Goal: Transaction & Acquisition: Obtain resource

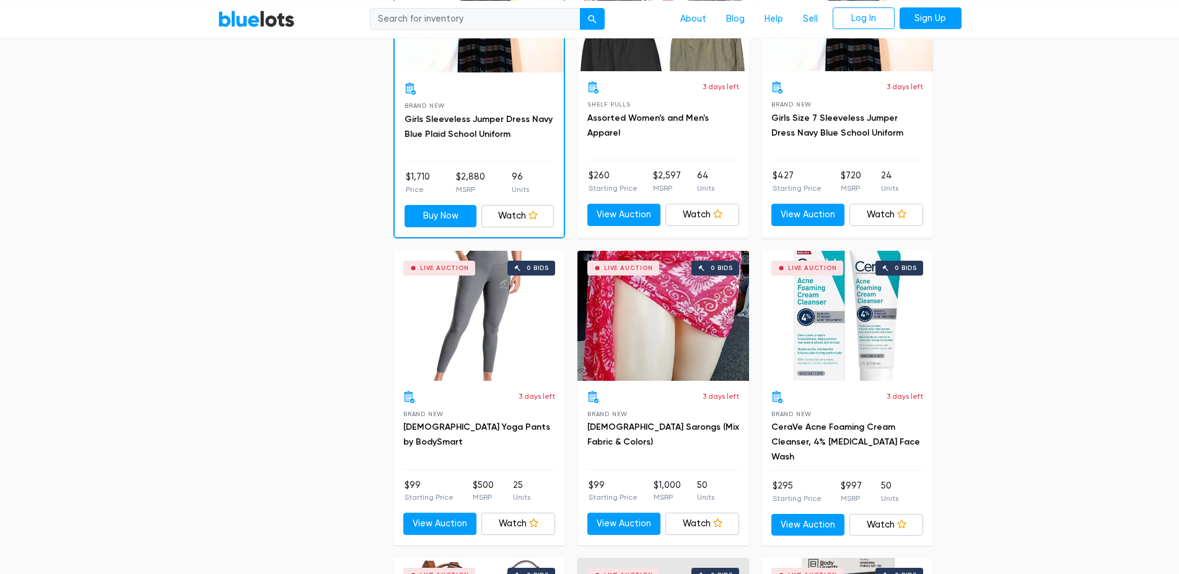
scroll to position [2023, 0]
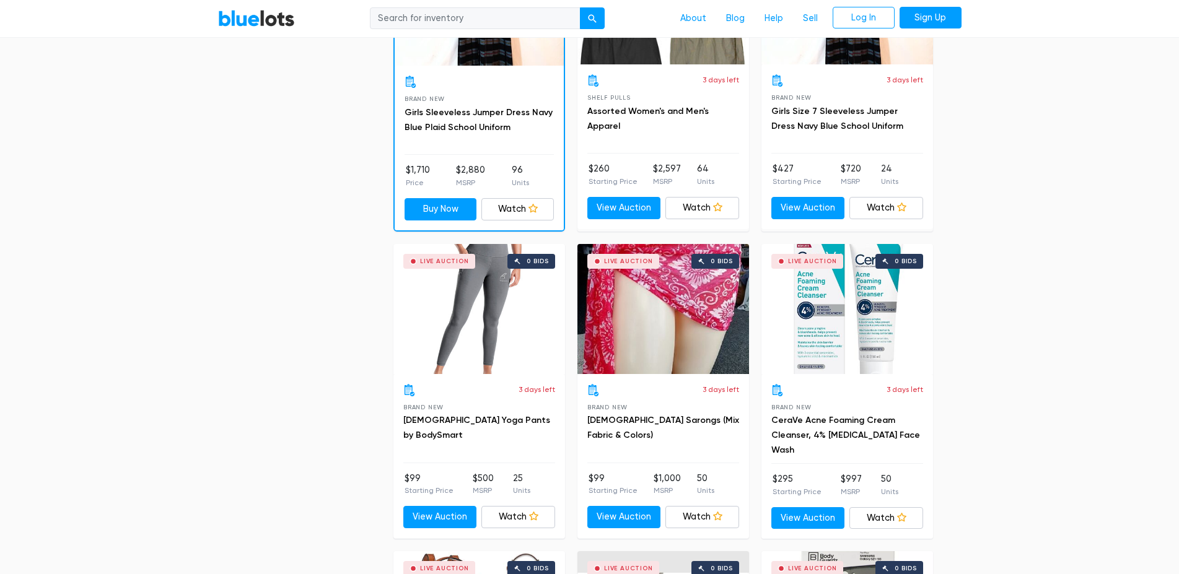
click at [428, 506] on div "$99 Starting Price $500 MSRP 25 Units View Auction Watch Watching" at bounding box center [479, 500] width 152 height 56
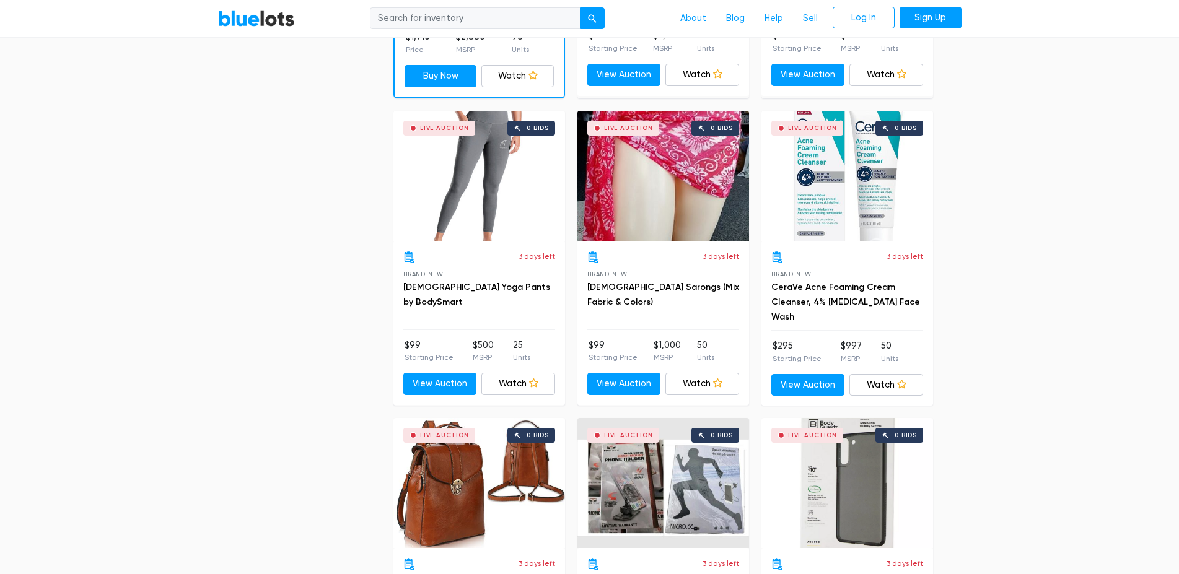
scroll to position [2212, 0]
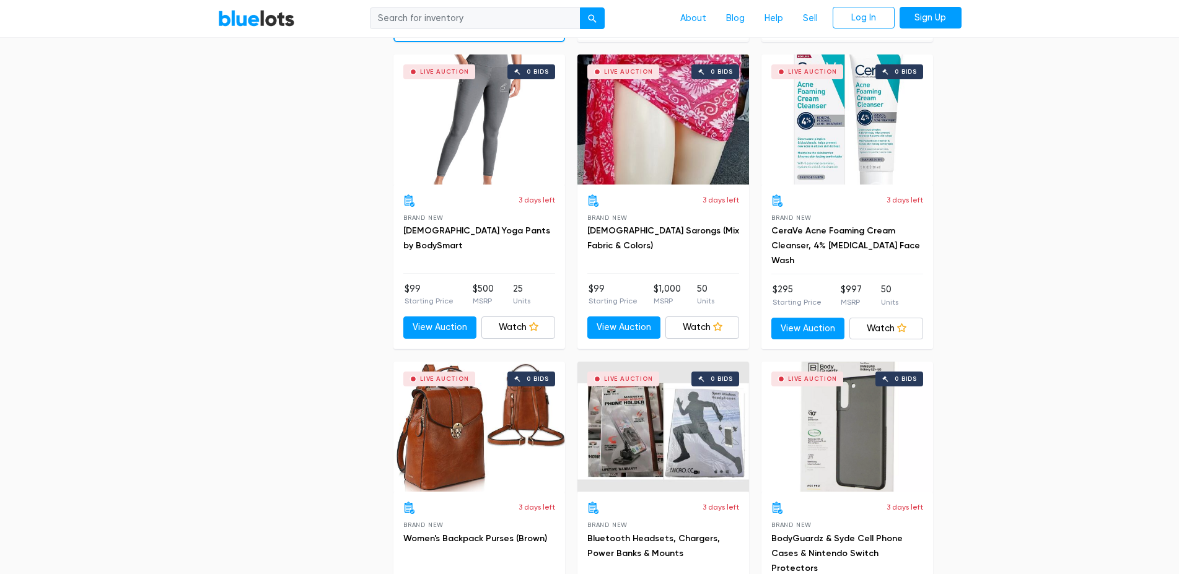
click at [435, 332] on link "View Auction" at bounding box center [440, 328] width 74 height 22
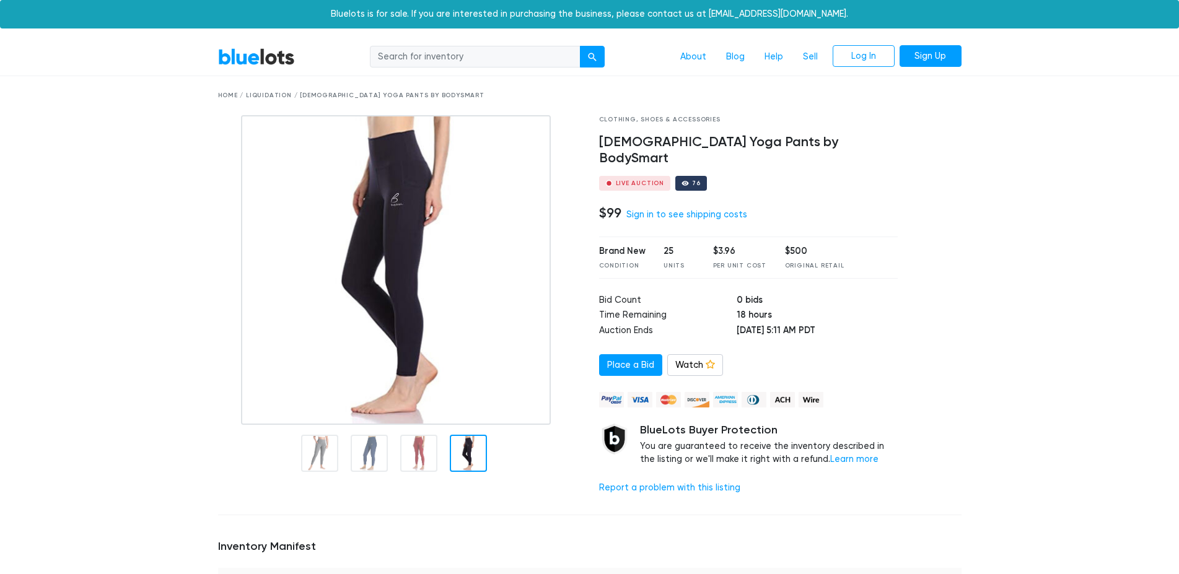
click at [861, 58] on link "Log In" at bounding box center [864, 56] width 62 height 22
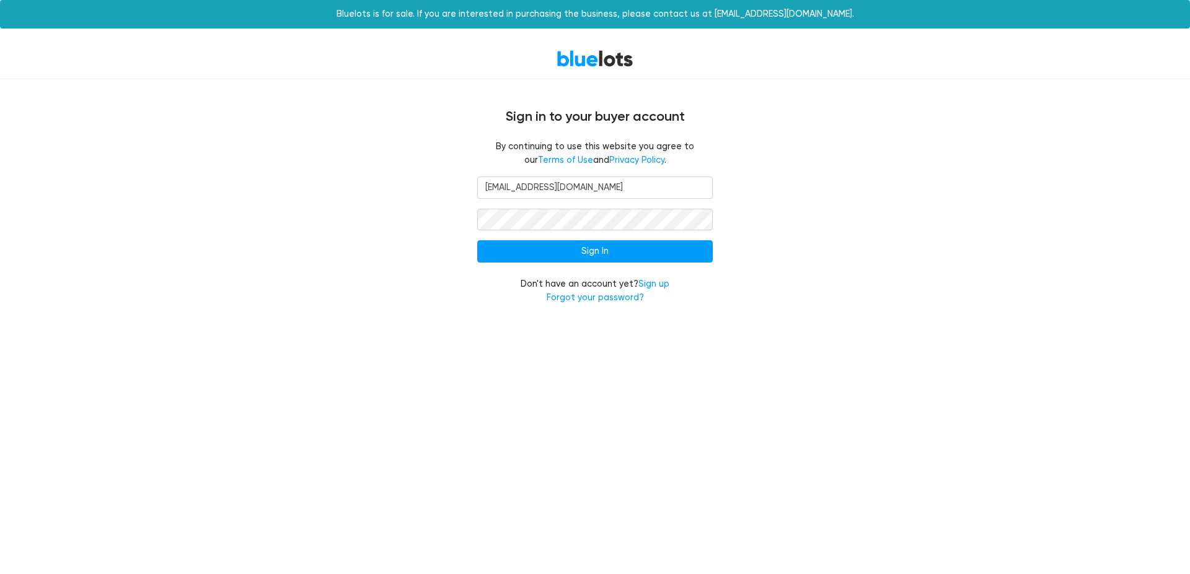
type input "[EMAIL_ADDRESS][DOMAIN_NAME]"
click at [593, 246] on input "Sign In" at bounding box center [594, 251] width 235 height 22
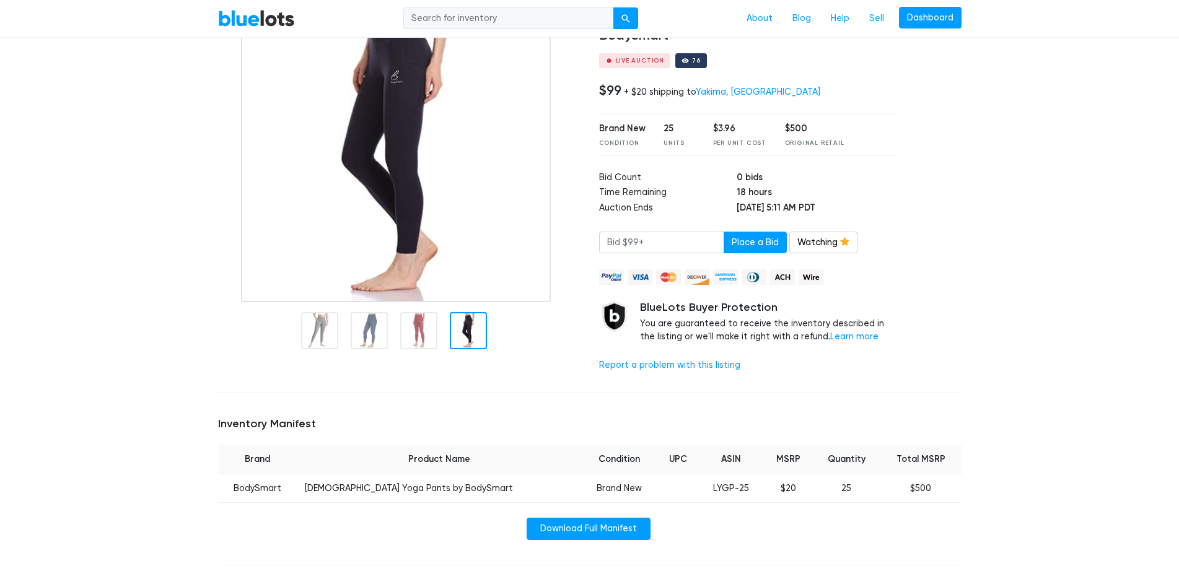
scroll to position [253, 0]
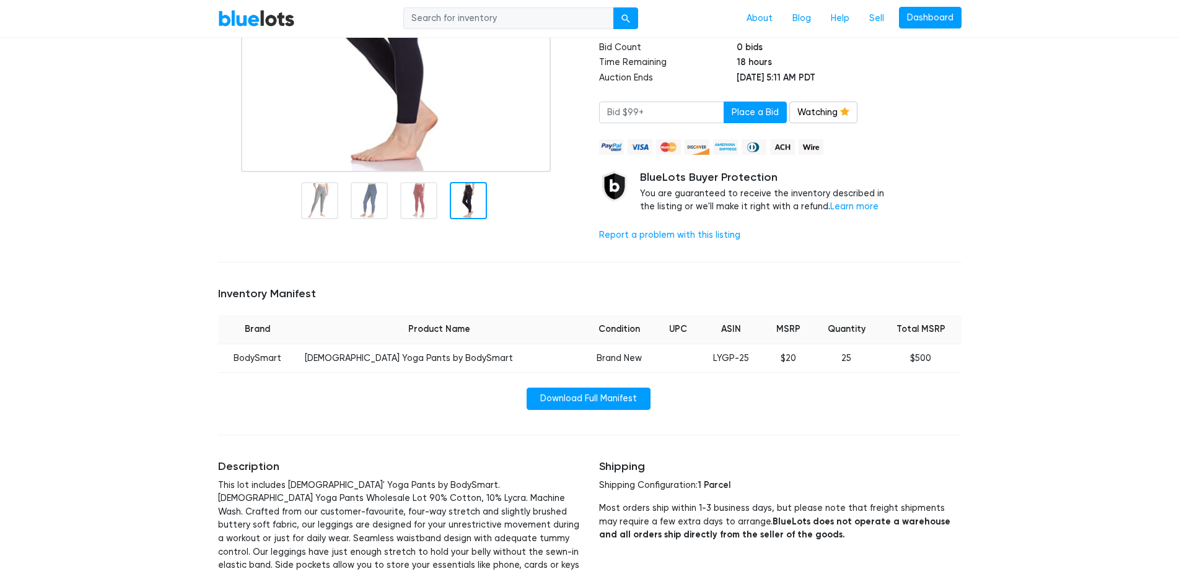
click at [573, 388] on link "Download Full Manifest" at bounding box center [589, 399] width 124 height 22
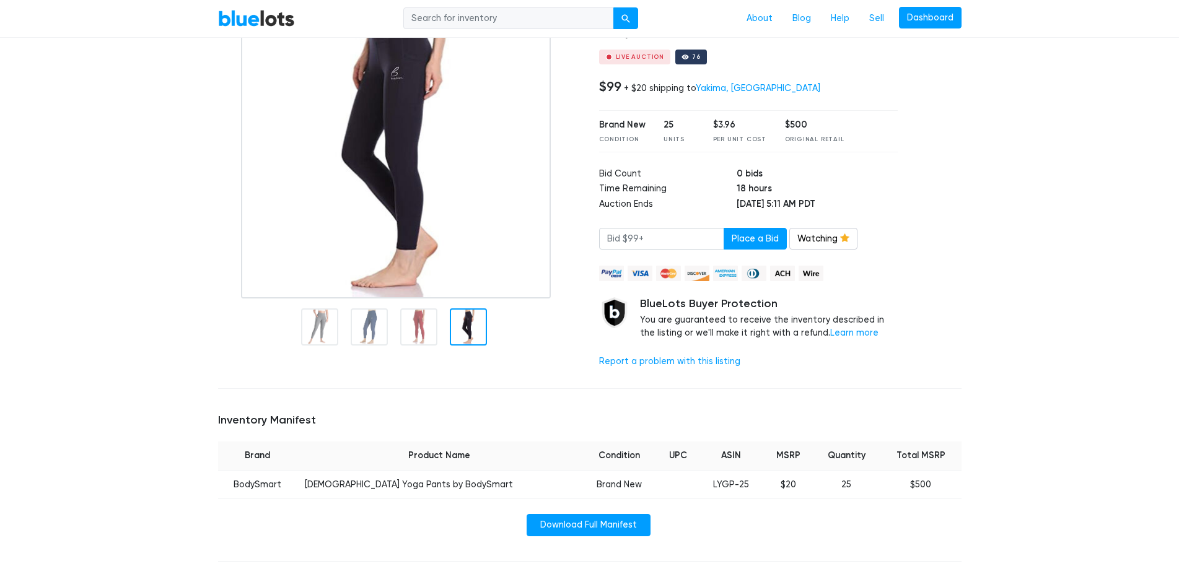
scroll to position [0, 0]
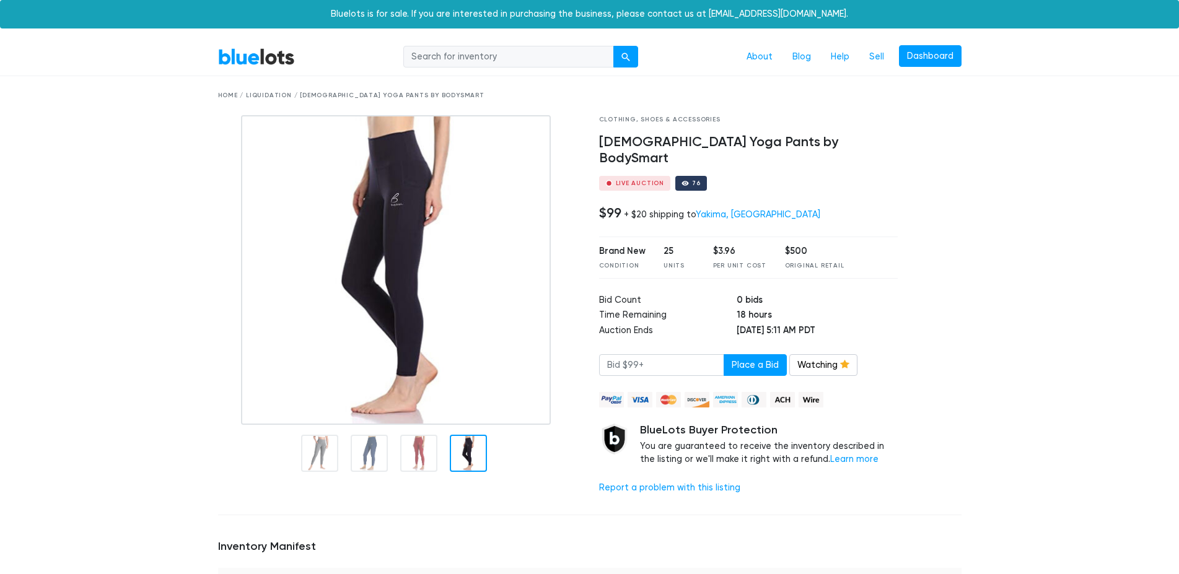
click at [927, 54] on link "Dashboard" at bounding box center [930, 56] width 63 height 22
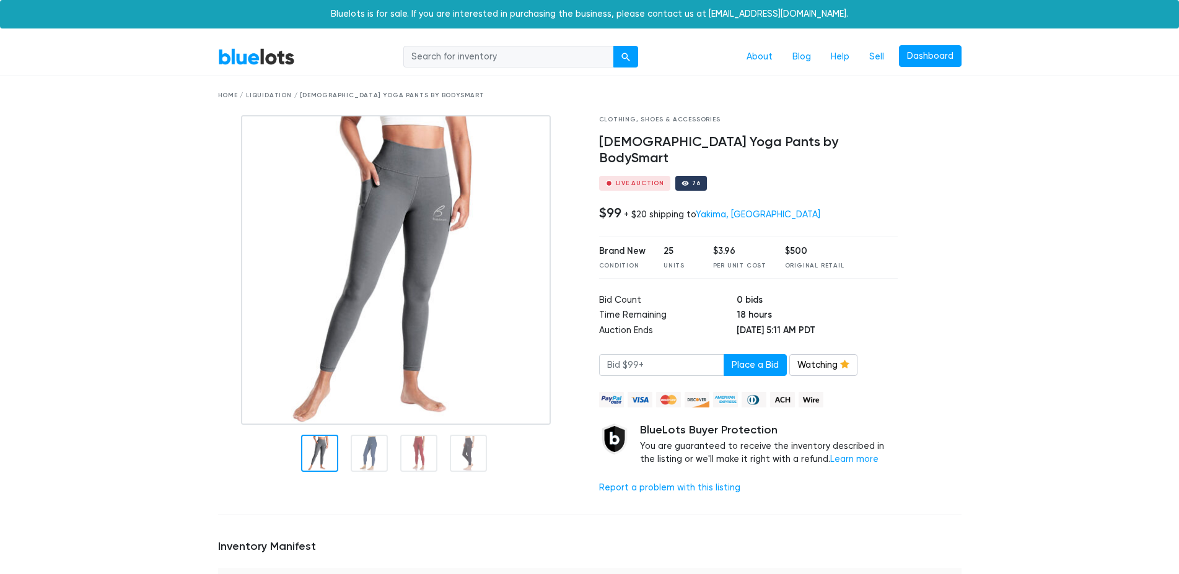
click at [227, 94] on div "Home / Liquidation / Ladies Yoga Pants by BodySmart" at bounding box center [590, 95] width 744 height 9
click at [626, 51] on button "submit" at bounding box center [625, 57] width 25 height 22
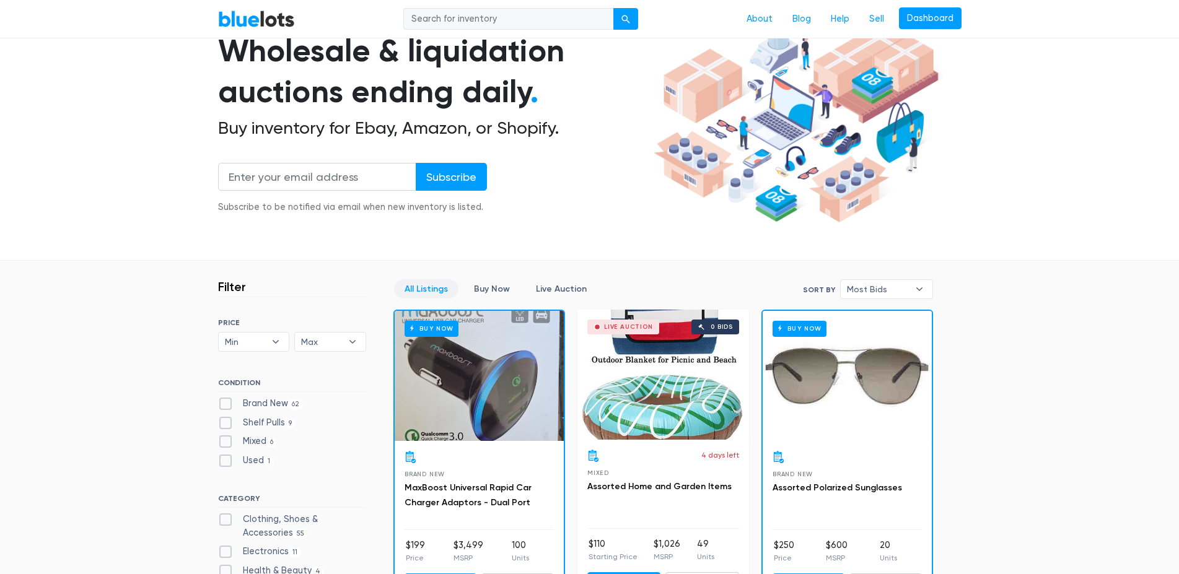
scroll to position [190, 0]
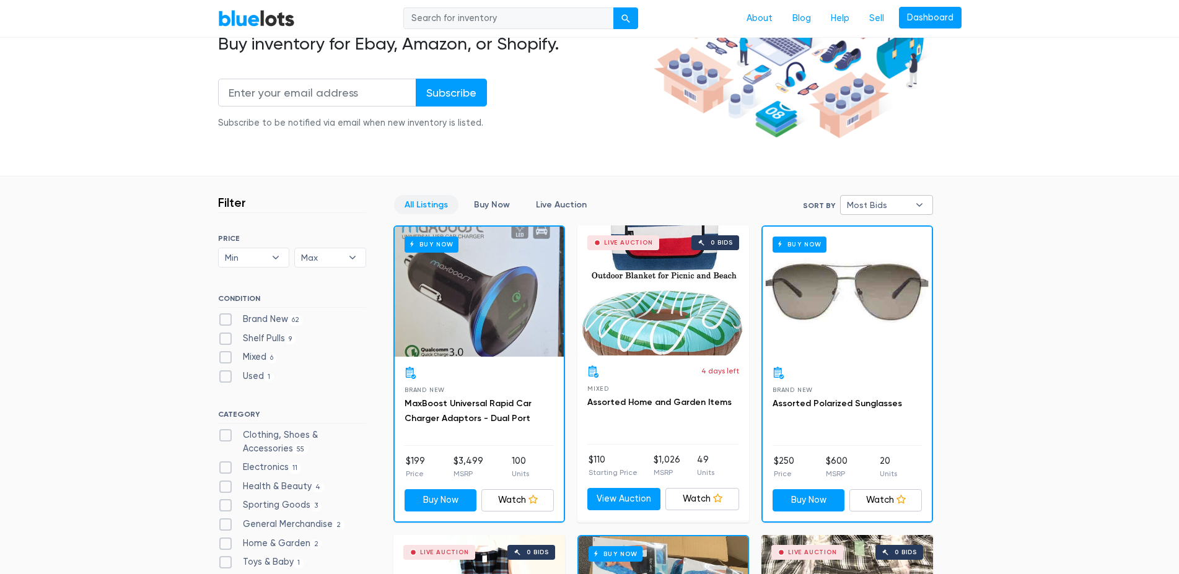
click at [925, 206] on b "▾" at bounding box center [920, 205] width 26 height 19
click at [898, 242] on li "Ending Soonest" at bounding box center [892, 250] width 97 height 20
select select "ending_soonest"
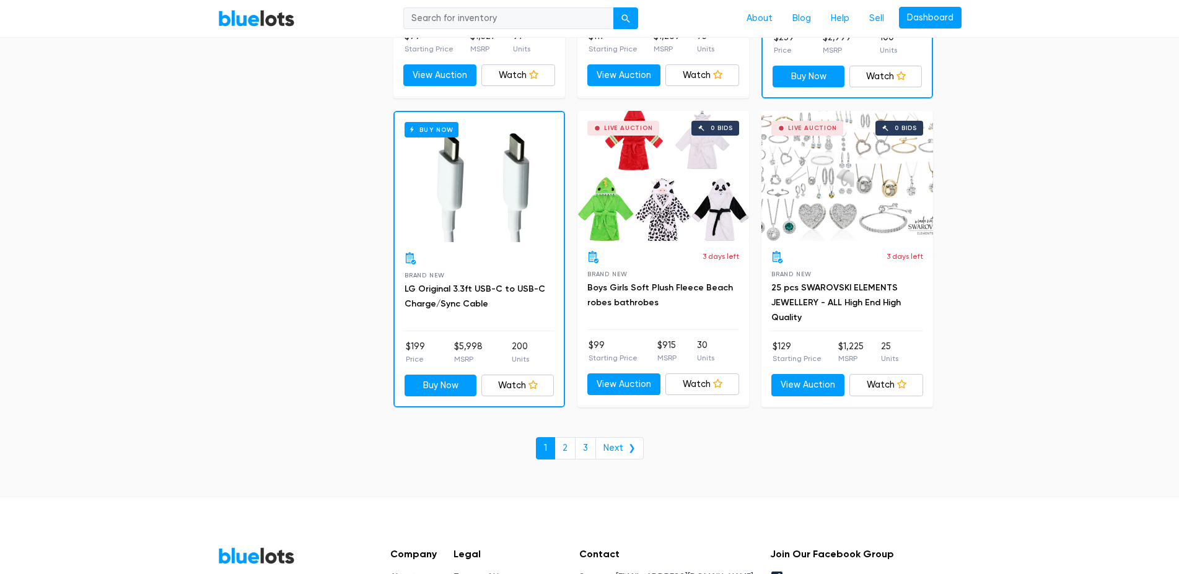
scroll to position [4545, 0]
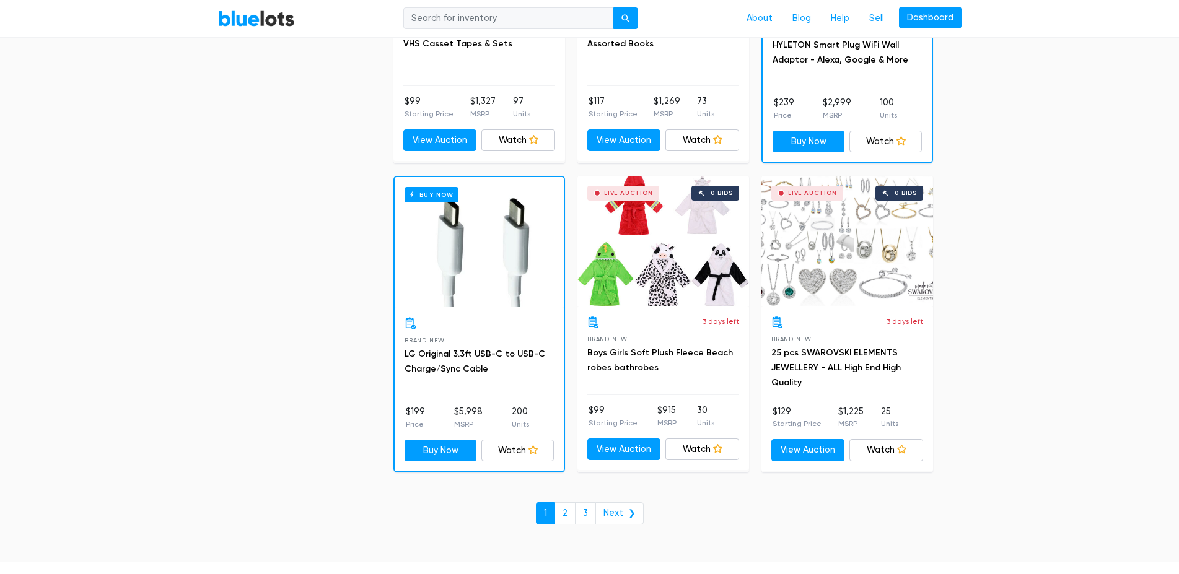
click at [824, 349] on link "25 pcs SWAROVSKI ELEMENTS JEWELLERY - ALL High End High Quality" at bounding box center [836, 368] width 130 height 40
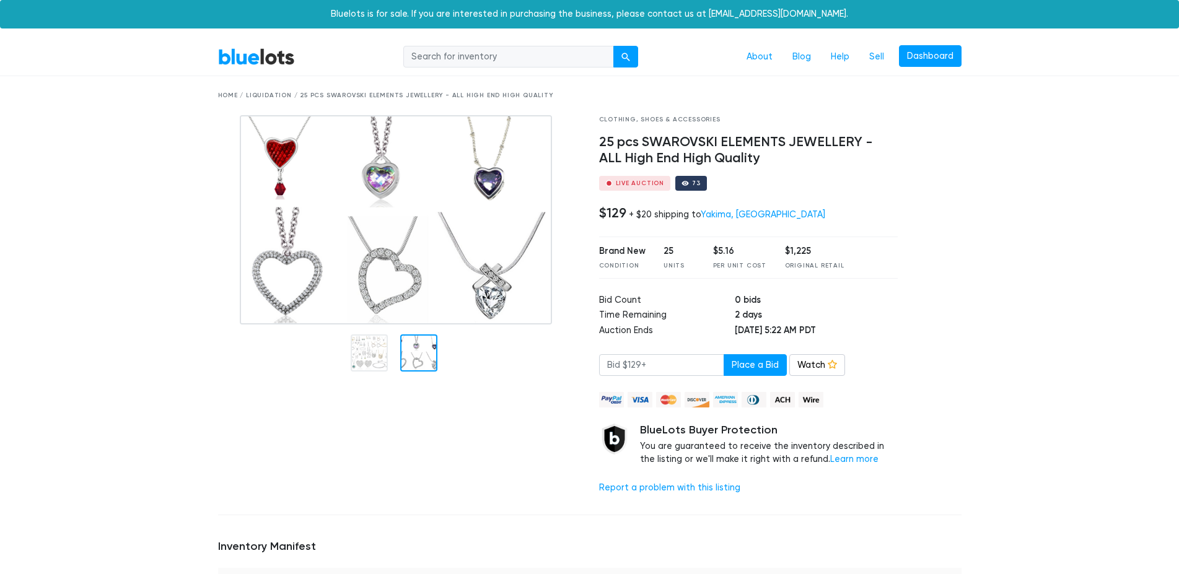
click at [625, 59] on div "submit" at bounding box center [626, 57] width 9 height 9
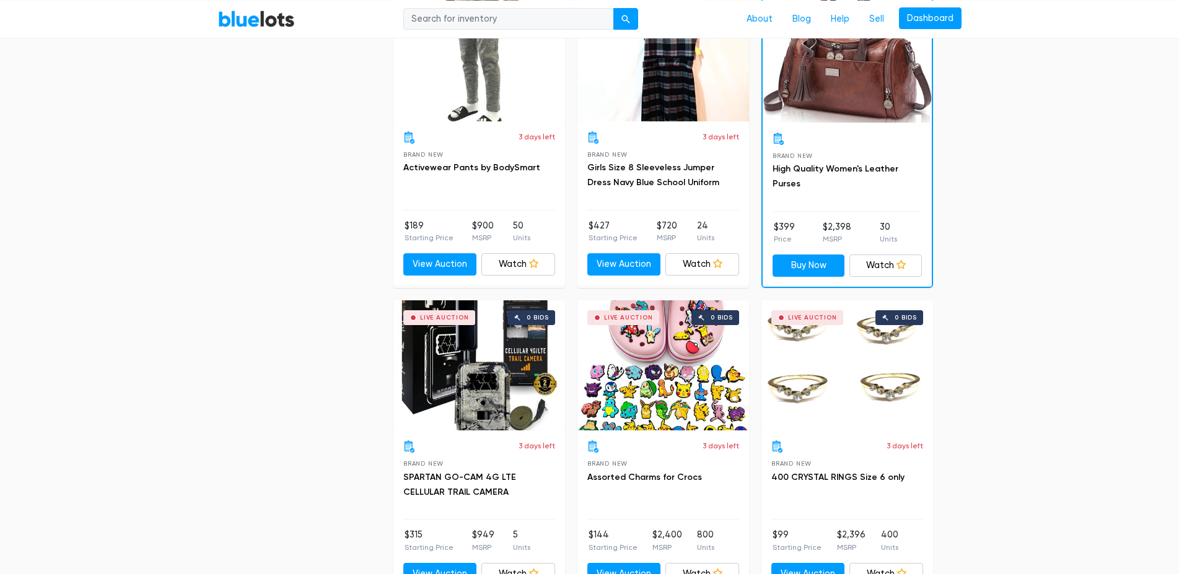
scroll to position [5183, 0]
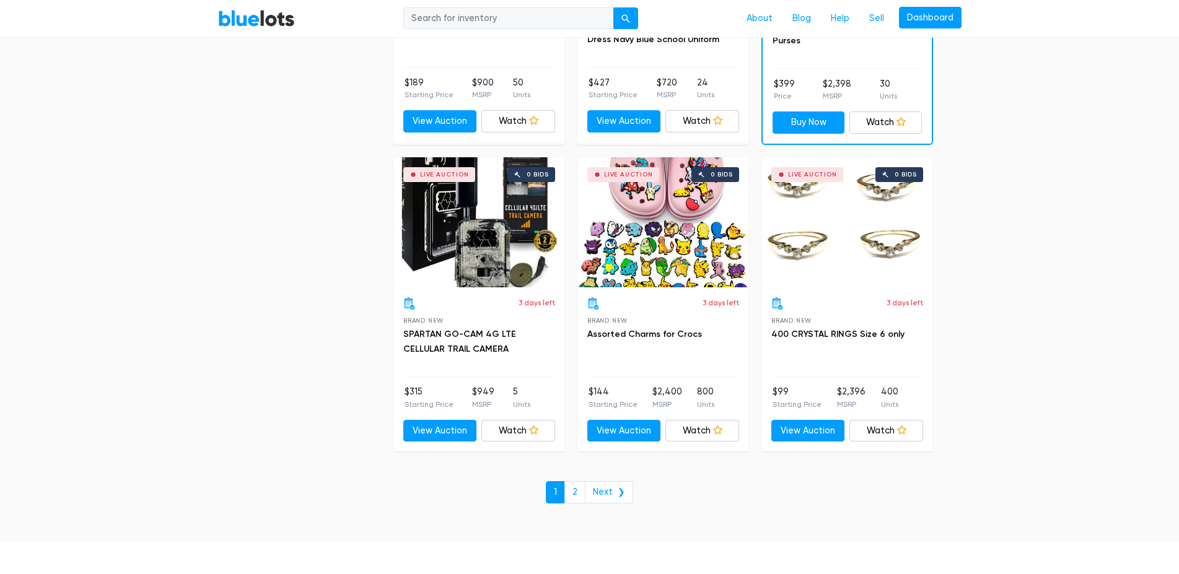
click at [582, 493] on link "2" at bounding box center [575, 492] width 21 height 22
